Goal: Task Accomplishment & Management: Use online tool/utility

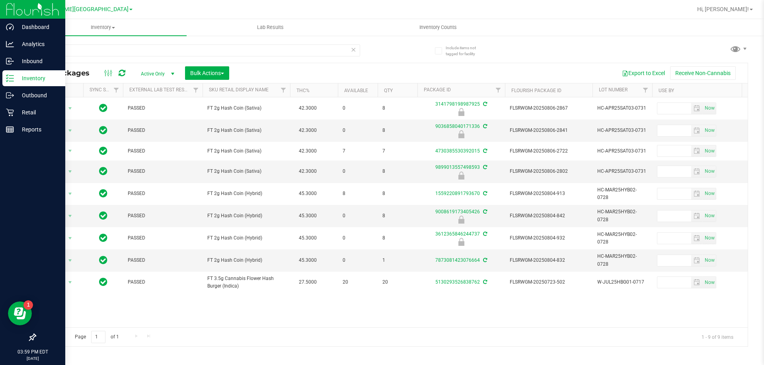
click at [48, 75] on p "Inventory" at bounding box center [38, 79] width 48 height 10
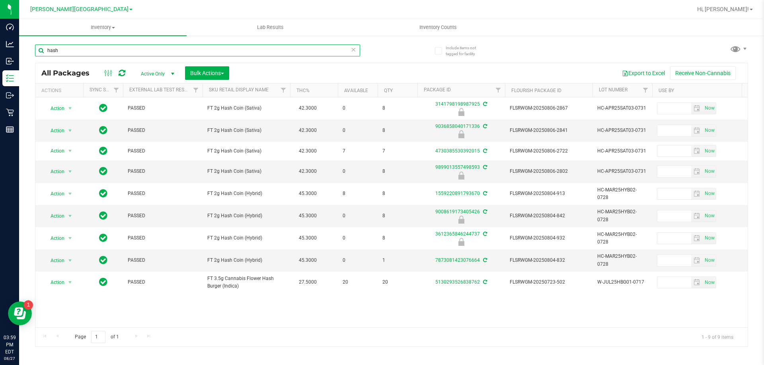
click at [97, 50] on input "hash" at bounding box center [197, 51] width 325 height 12
type input "h"
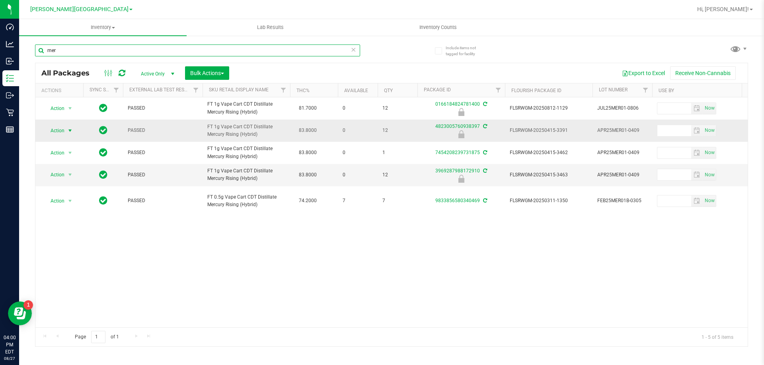
type input "mer"
click at [67, 134] on span "select" at bounding box center [70, 131] width 6 height 6
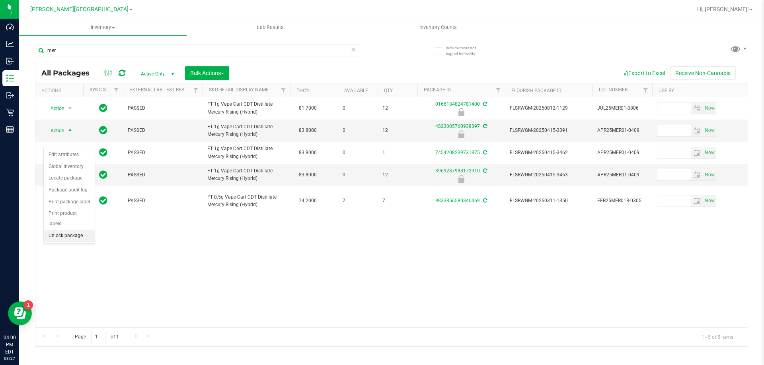
click at [64, 230] on li "Unlock package" at bounding box center [69, 236] width 51 height 12
